Goal: Information Seeking & Learning: Learn about a topic

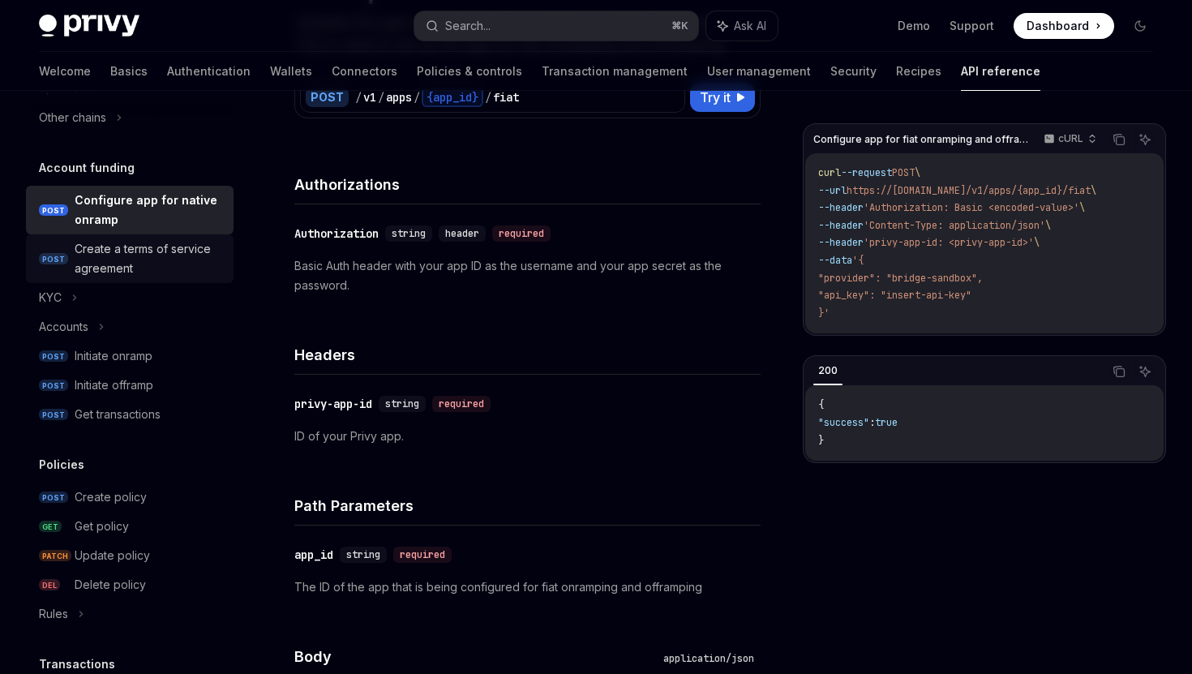
scroll to position [535, 0]
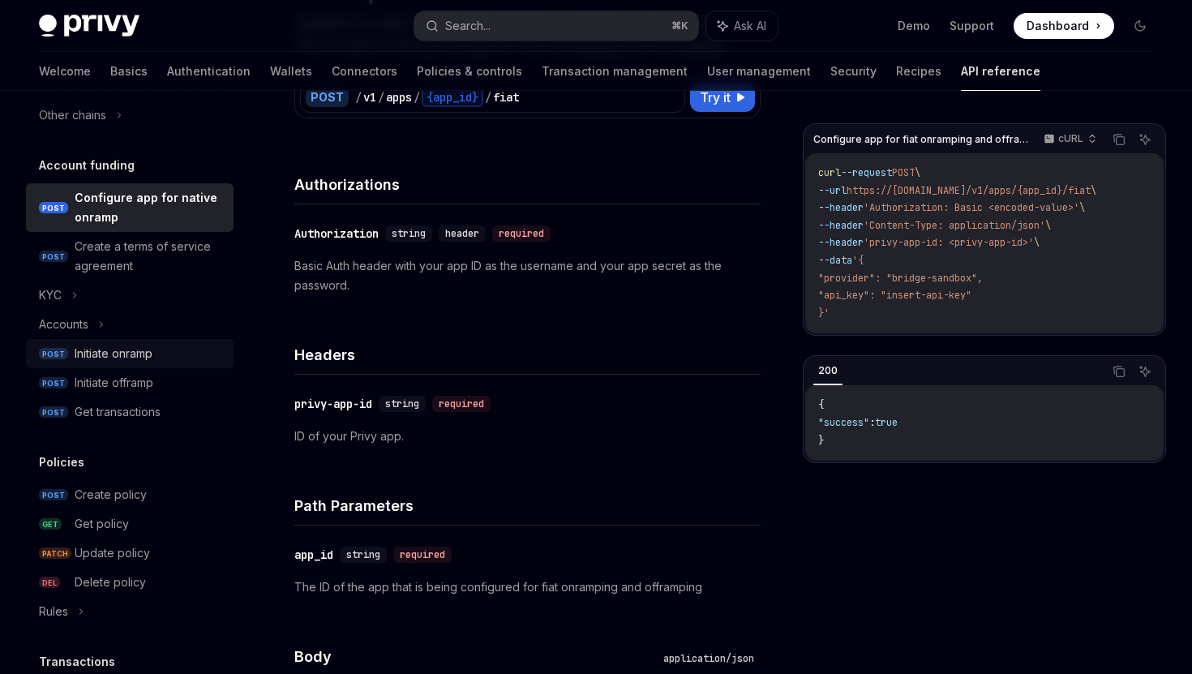
click at [165, 354] on div "Initiate onramp" at bounding box center [149, 353] width 149 height 19
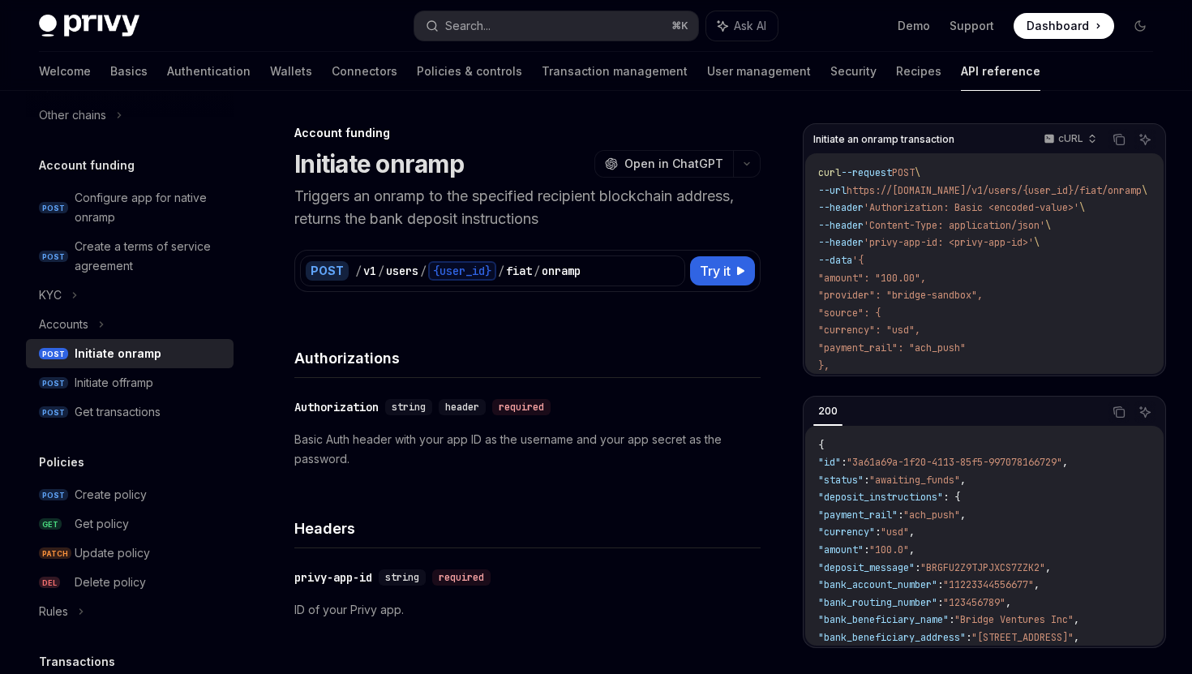
click at [1068, 28] on span "Dashboard" at bounding box center [1058, 26] width 62 height 16
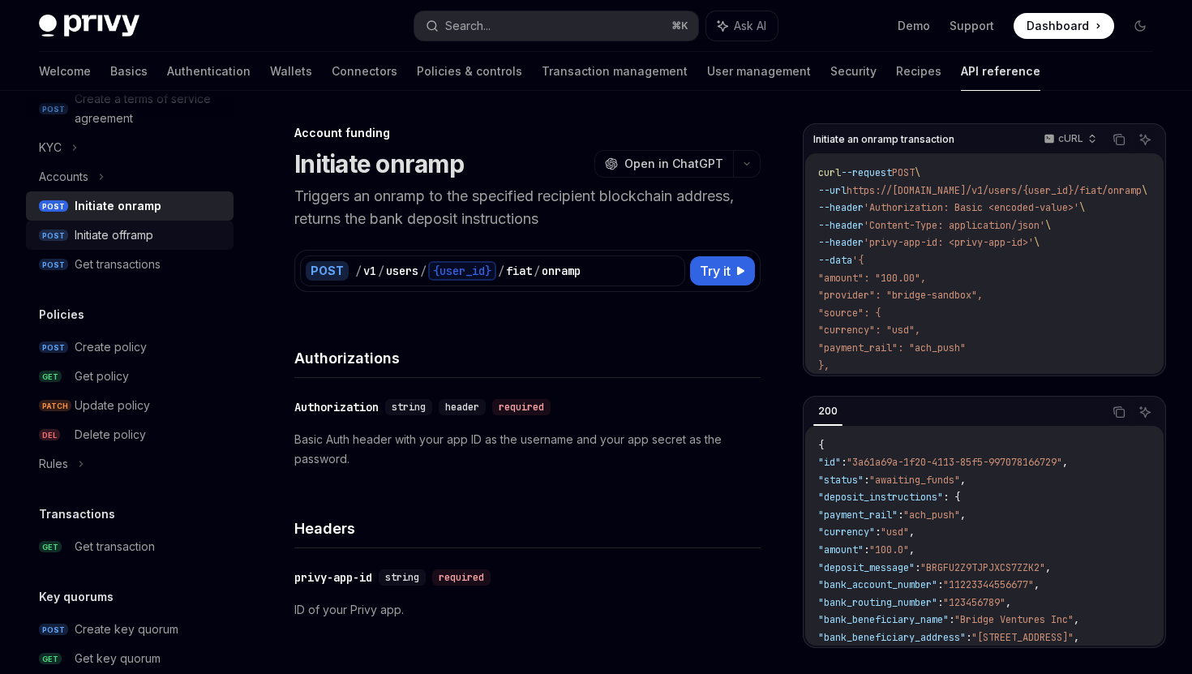
scroll to position [772, 0]
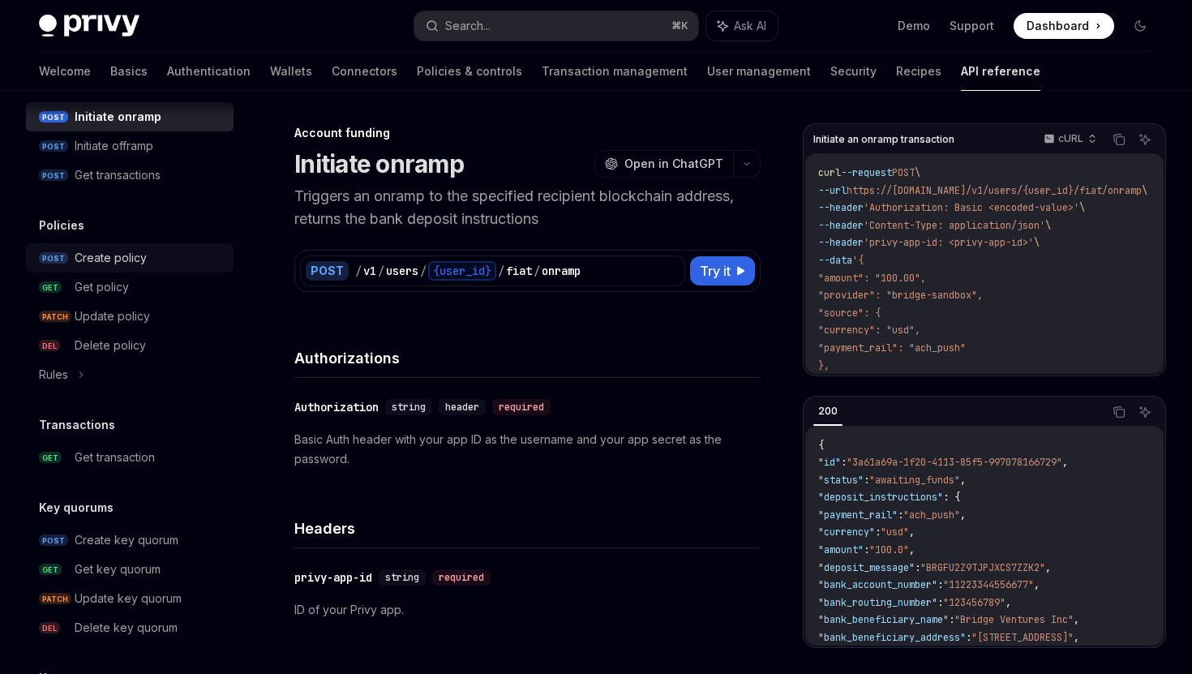
click at [107, 255] on div "Create policy" at bounding box center [111, 257] width 72 height 19
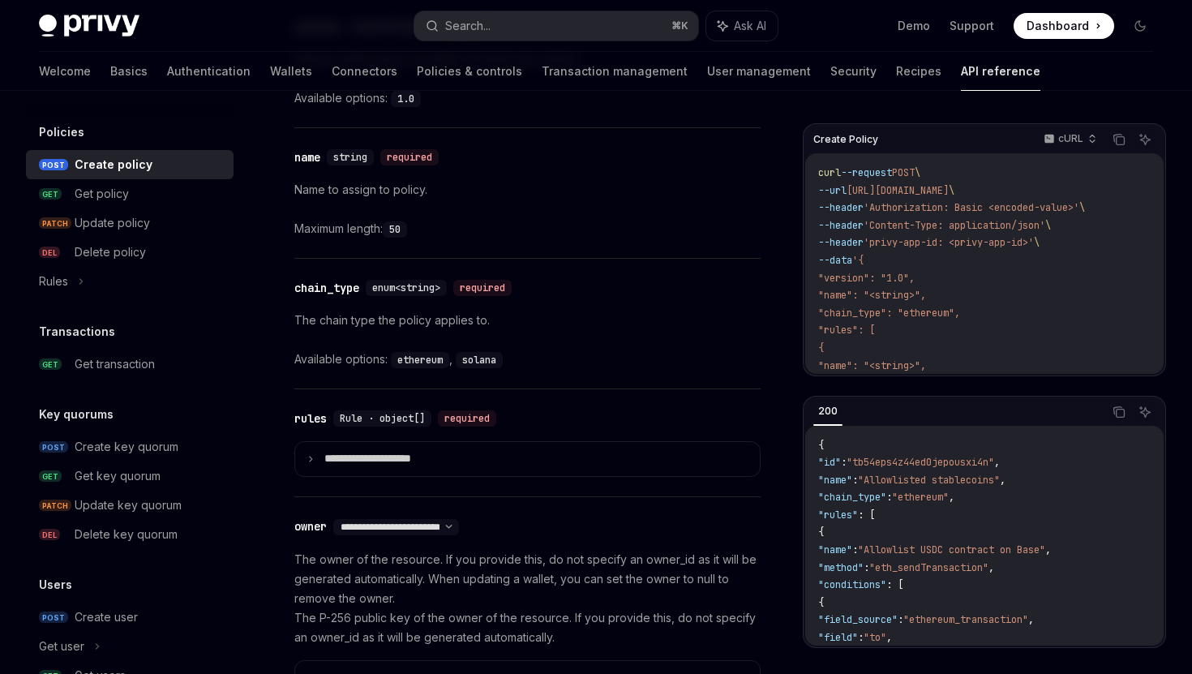
scroll to position [814, 0]
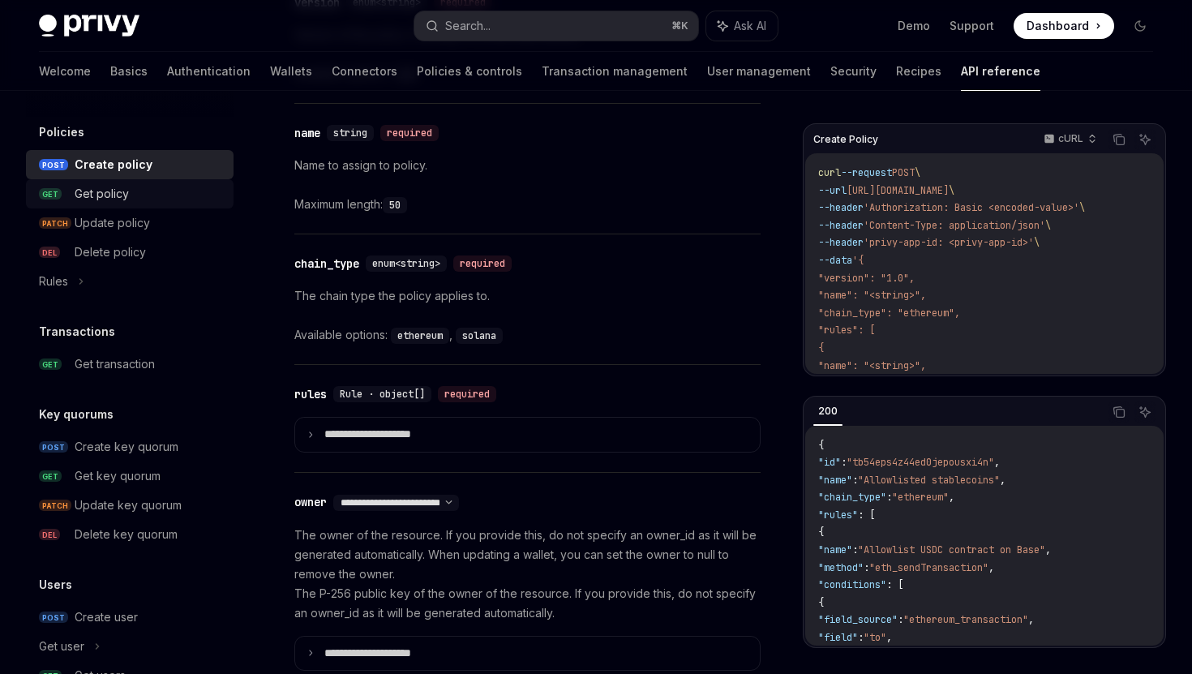
click at [131, 199] on div "Get policy" at bounding box center [149, 193] width 149 height 19
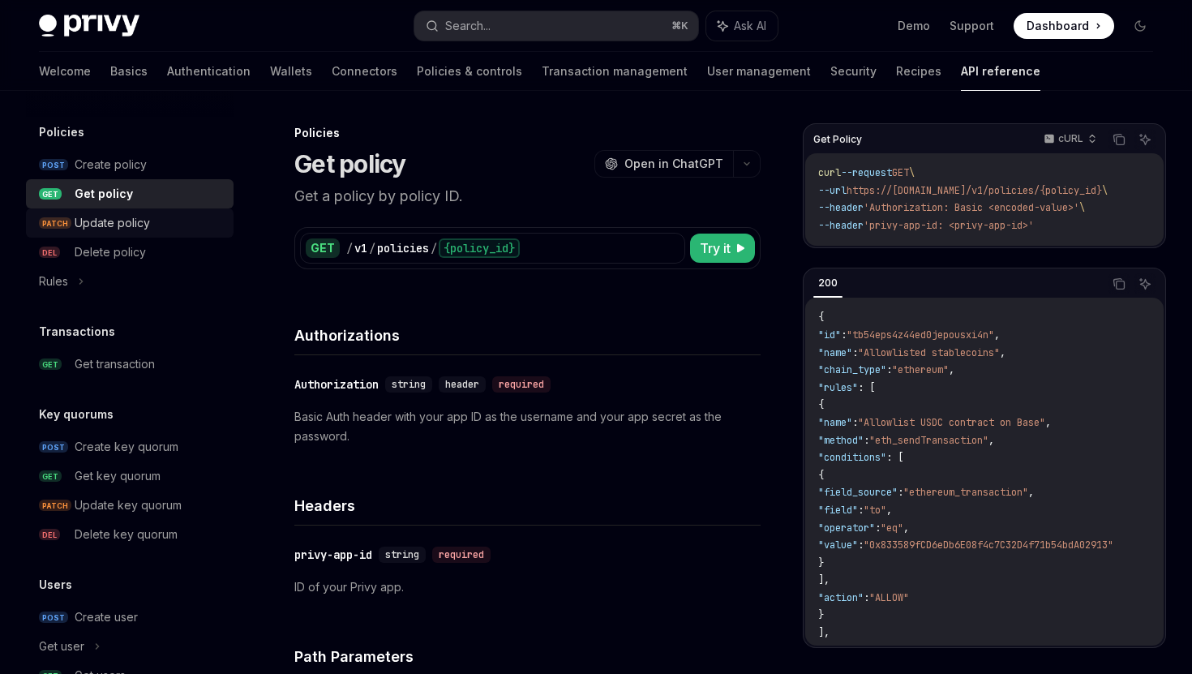
click at [135, 226] on div "Update policy" at bounding box center [112, 222] width 75 height 19
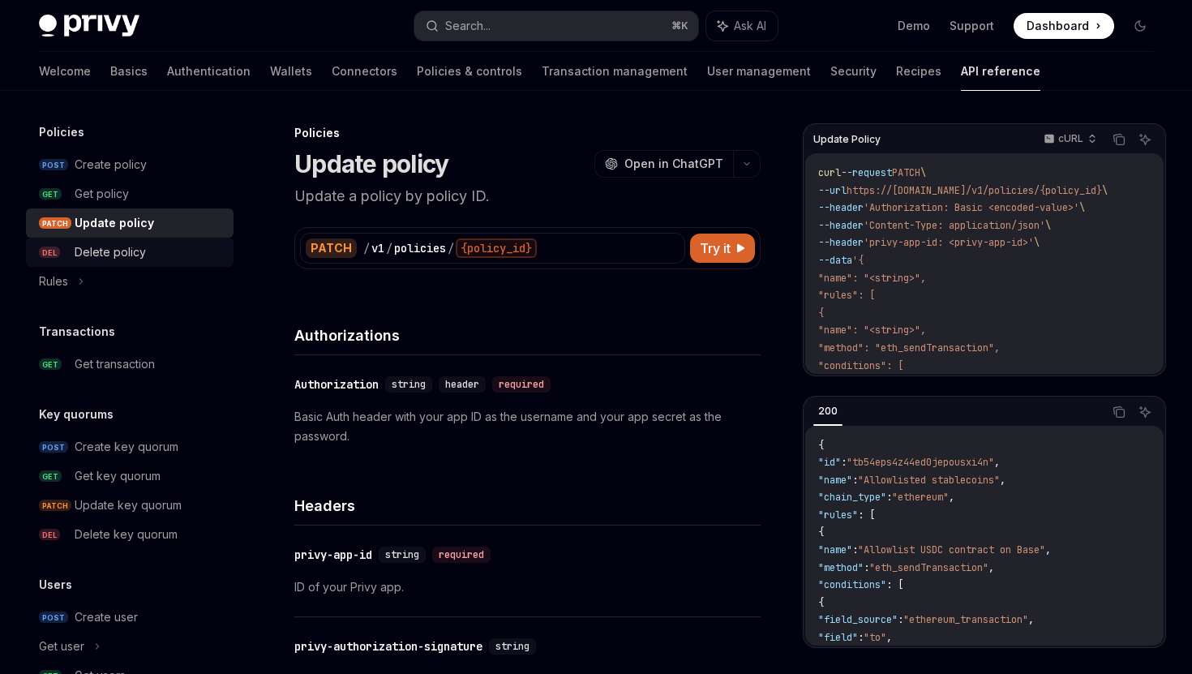
click at [135, 256] on div "Delete policy" at bounding box center [110, 252] width 71 height 19
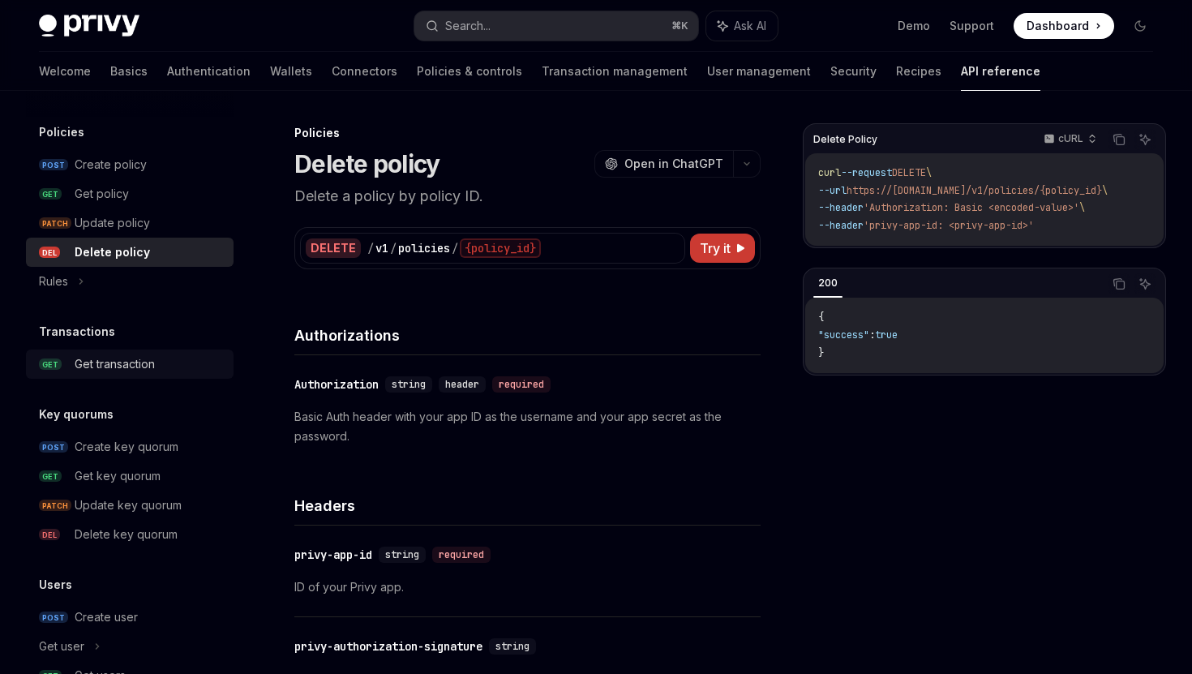
click at [127, 373] on div "Get transaction" at bounding box center [115, 363] width 80 height 19
type textarea "*"
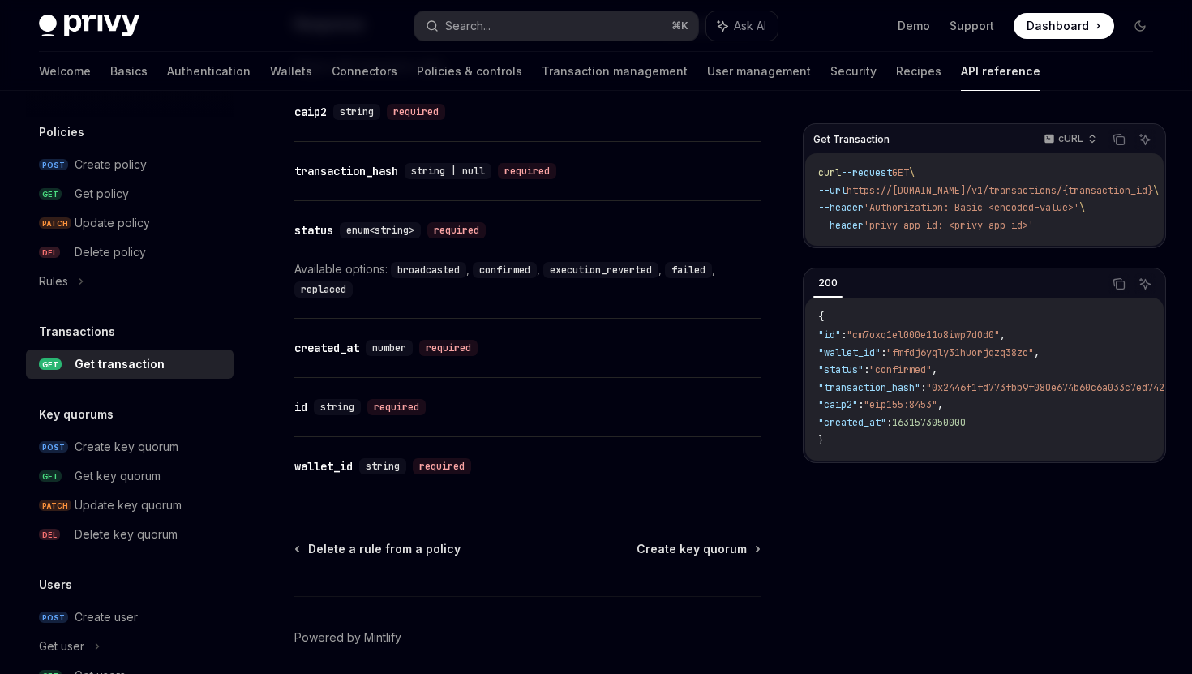
scroll to position [984, 0]
